Goal: Transaction & Acquisition: Book appointment/travel/reservation

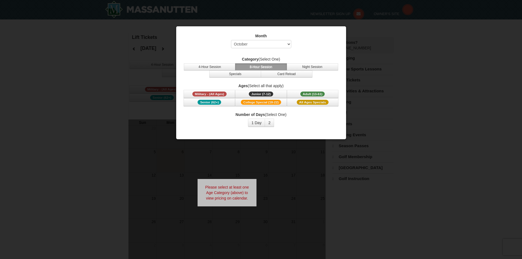
select select "10"
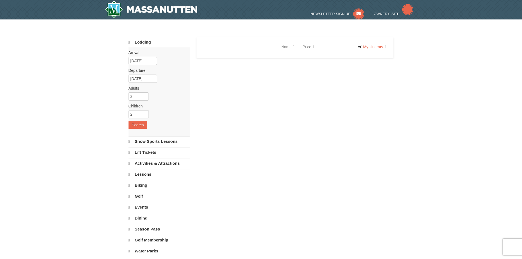
select select "10"
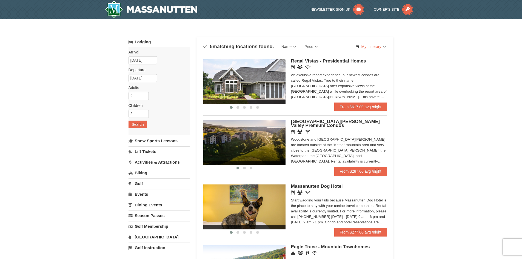
click at [291, 46] on link "Name" at bounding box center [289, 46] width 23 height 11
click at [406, 58] on div "× Categories Map List Filter My Itinerary Questions? [PHONE_NUMBER] Lodging Arr…" at bounding box center [261, 198] width 522 height 358
click at [313, 45] on link "Price" at bounding box center [312, 46] width 22 height 11
click at [420, 58] on div "× Categories Map List Filter My Itinerary Questions? [PHONE_NUMBER] Lodging Arr…" at bounding box center [261, 198] width 522 height 358
click at [373, 46] on link "My Itinerary" at bounding box center [371, 47] width 37 height 8
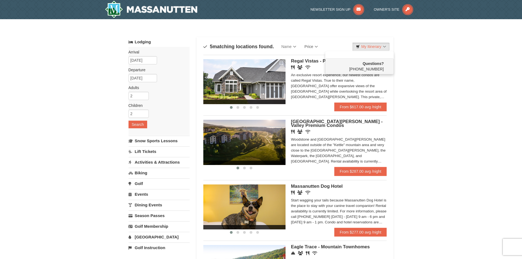
click at [482, 92] on div "× Categories Map List Filter My Itinerary Questions? [PHONE_NUMBER] Lodging Arr…" at bounding box center [261, 198] width 522 height 358
click at [238, 108] on span at bounding box center [238, 107] width 3 height 3
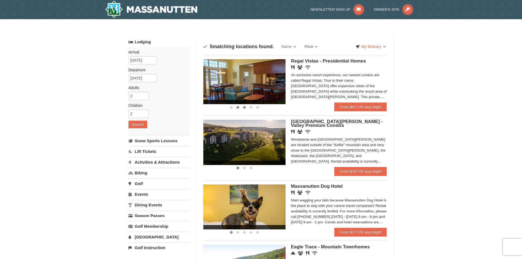
click at [245, 107] on span at bounding box center [244, 107] width 3 height 3
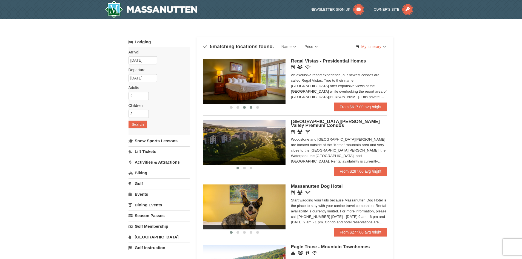
click at [250, 106] on span at bounding box center [251, 107] width 3 height 3
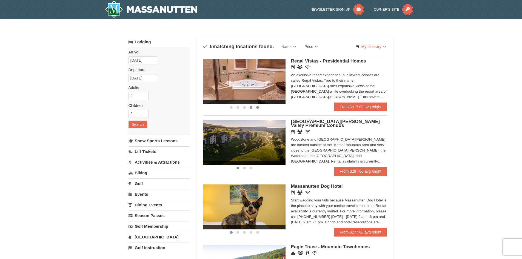
click at [259, 108] on span at bounding box center [257, 107] width 3 height 3
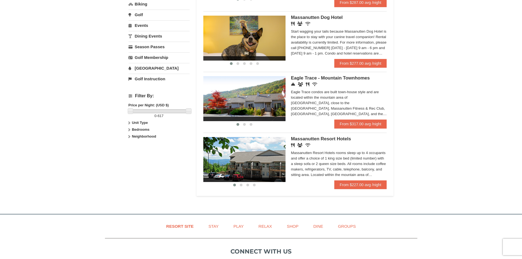
scroll to position [137, 0]
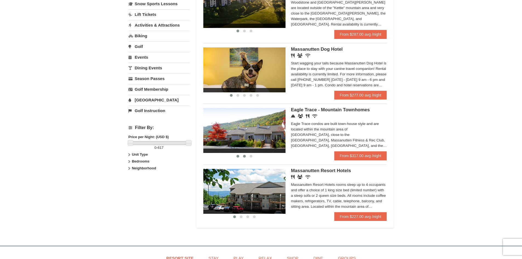
click at [244, 155] on span at bounding box center [244, 156] width 3 height 3
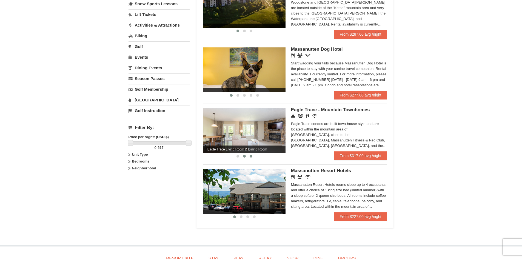
click at [251, 156] on span at bounding box center [251, 156] width 3 height 3
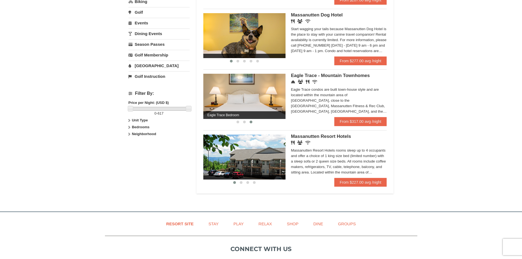
scroll to position [192, 0]
